Goal: Complete application form

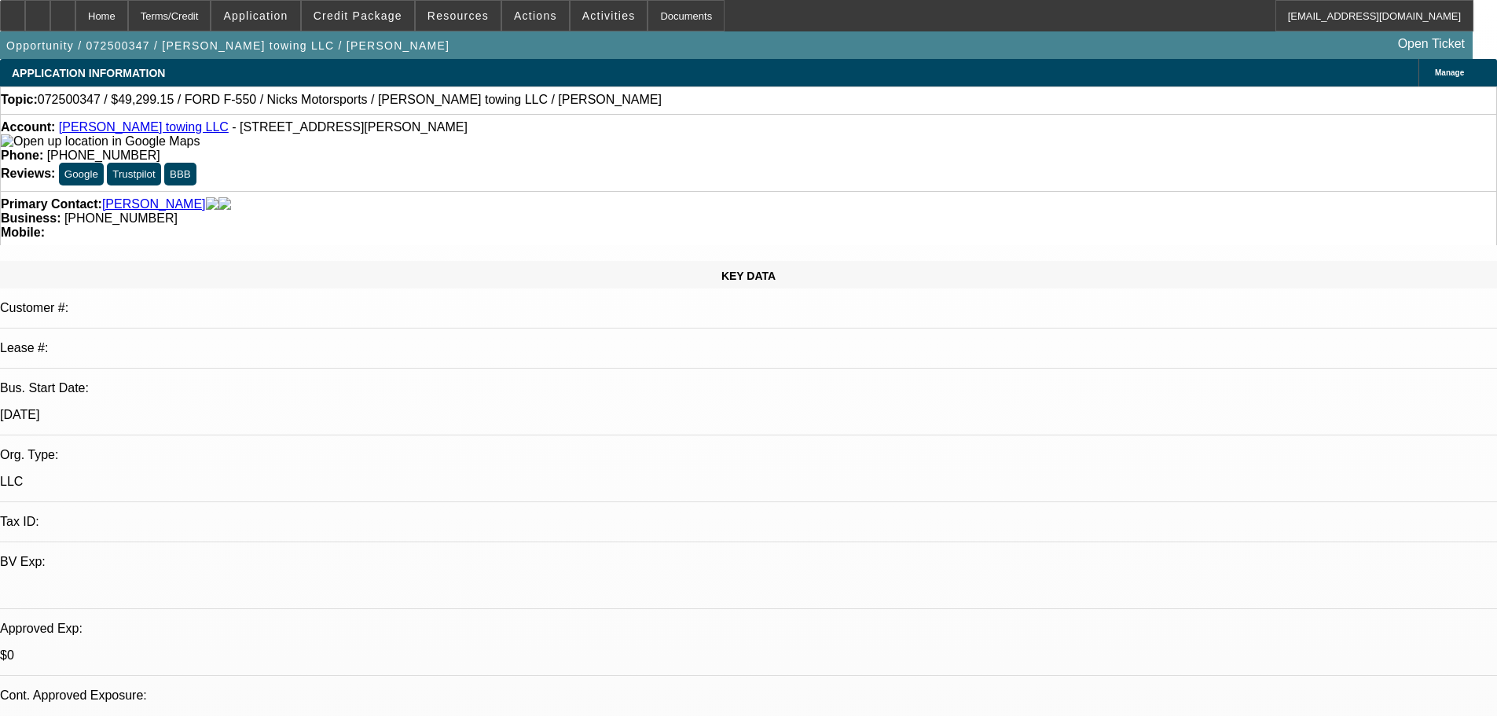
select select "0.15"
select select "2"
select select "0.1"
select select "4"
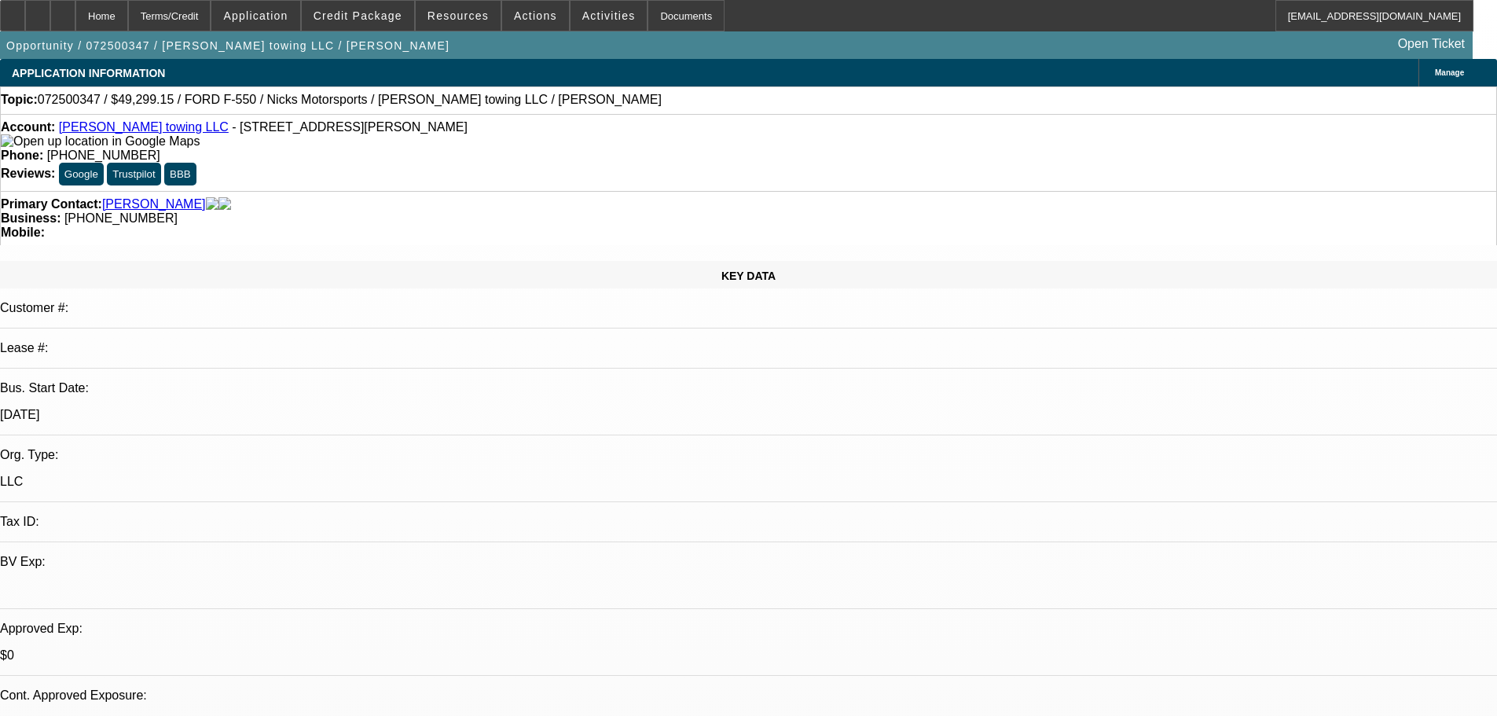
select select "0.15"
select select "2"
select select "0.1"
select select "4"
